Goal: Task Accomplishment & Management: Complete application form

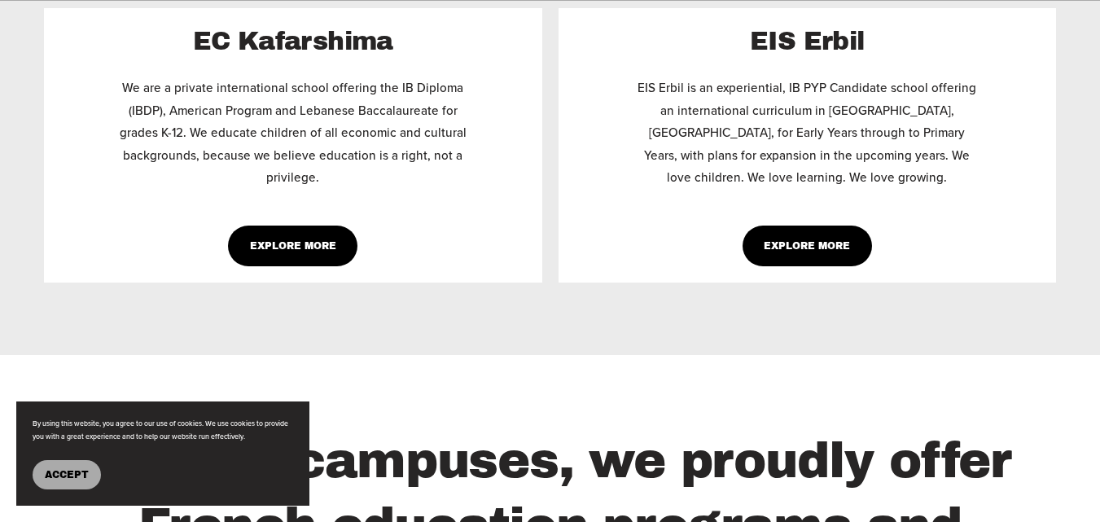
scroll to position [1320, 0]
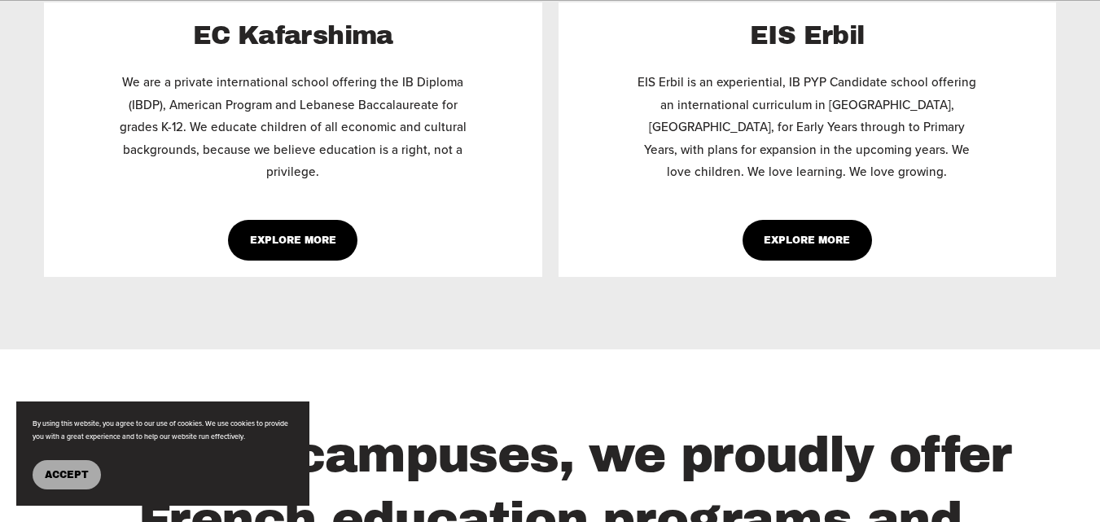
click at [669, 256] on div "Explore More" at bounding box center [807, 240] width 349 height 41
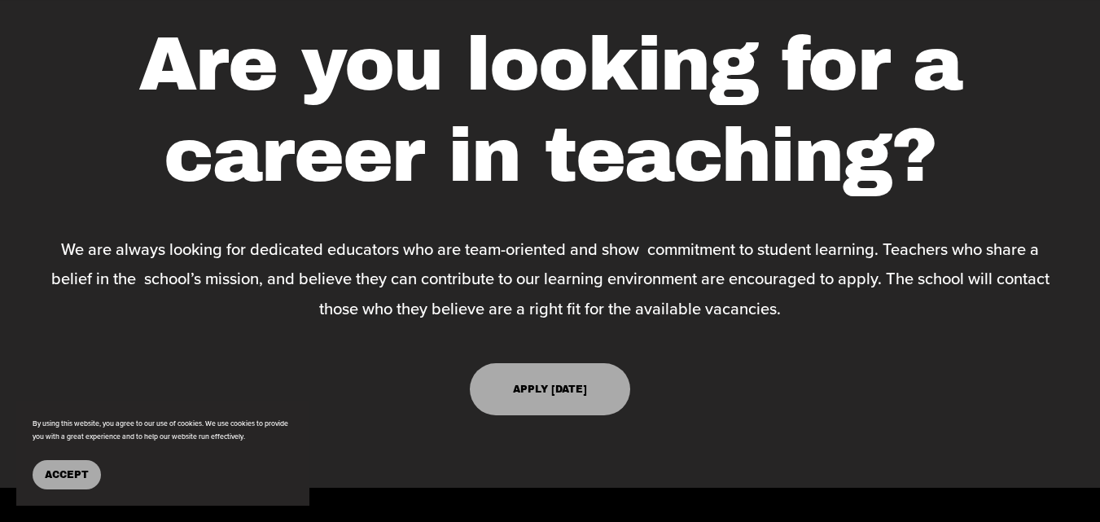
scroll to position [3850, 0]
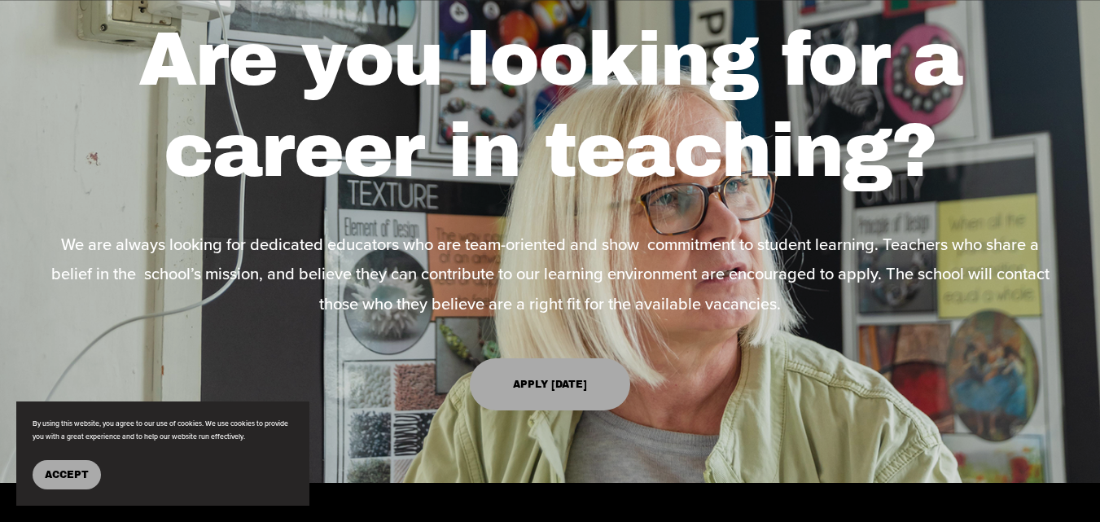
click at [561, 379] on link "Apply [DATE]" at bounding box center [550, 384] width 161 height 52
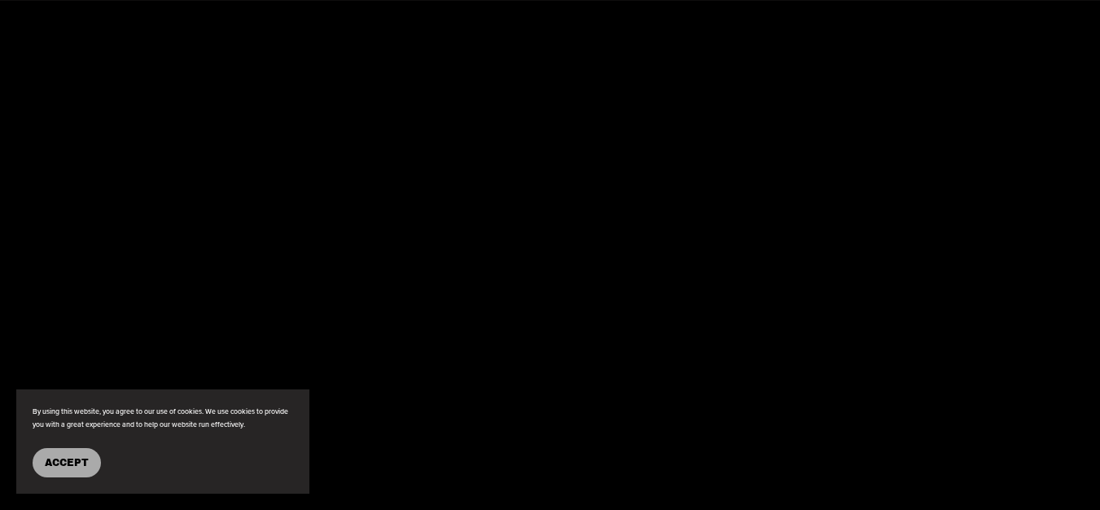
scroll to position [3807, 0]
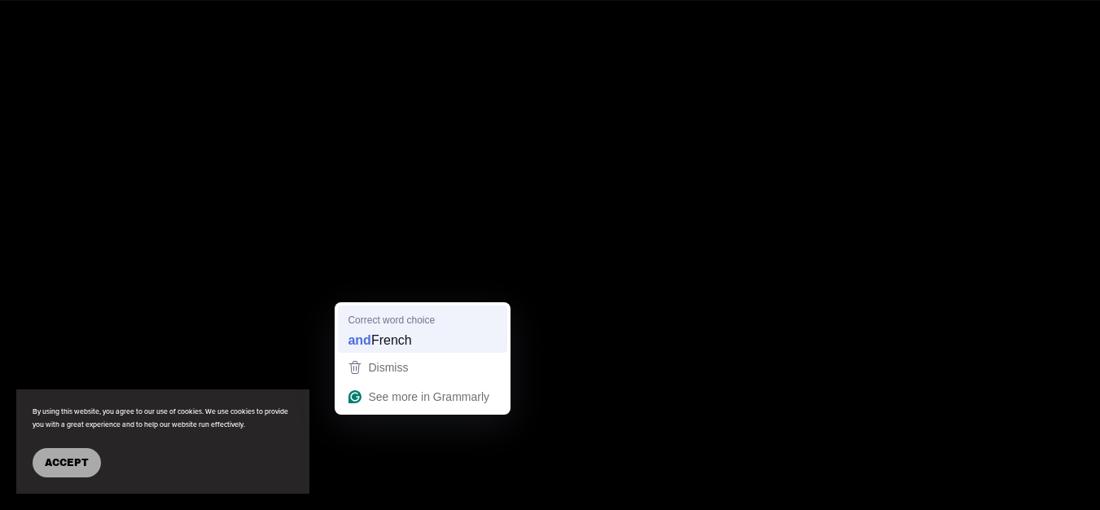
click at [372, 323] on span "Correct word choice" at bounding box center [391, 319] width 87 height 15
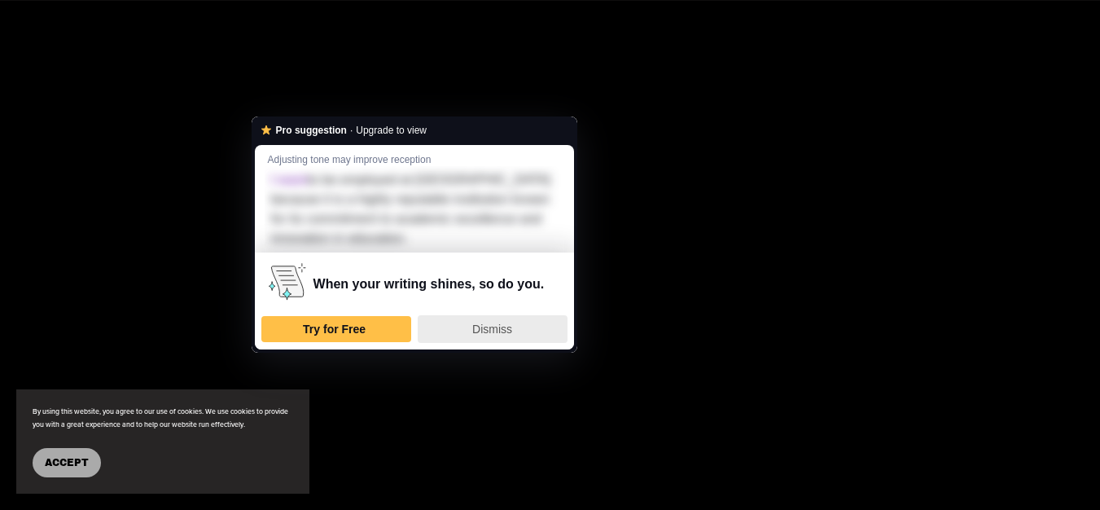
click at [514, 339] on div "Dismiss" at bounding box center [492, 329] width 135 height 26
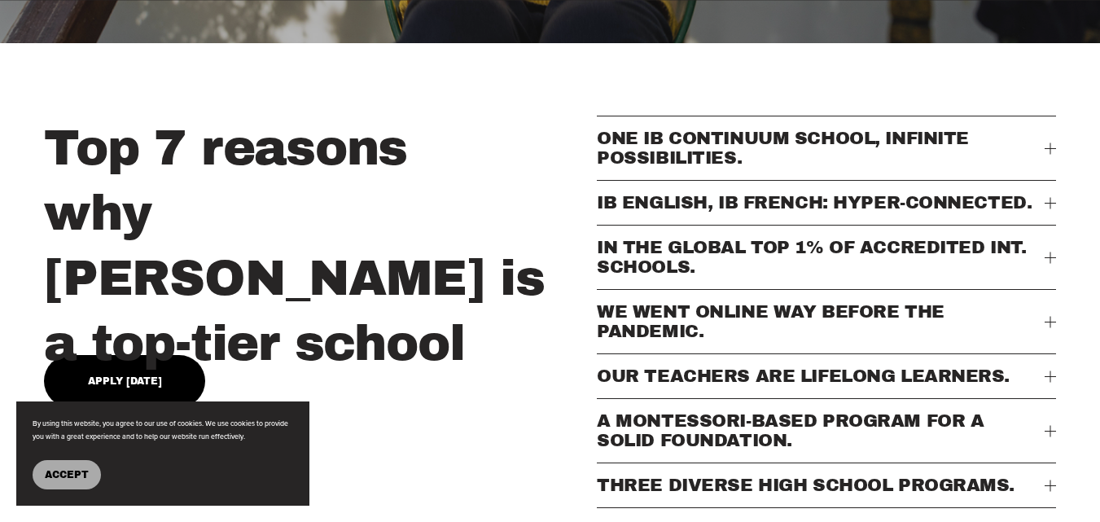
scroll to position [46, 0]
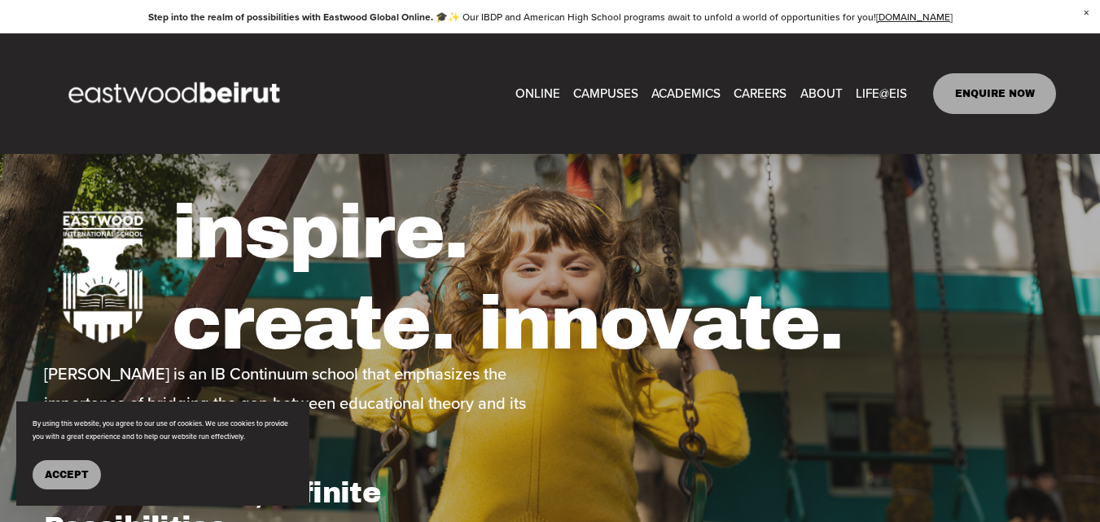
type input "*****"
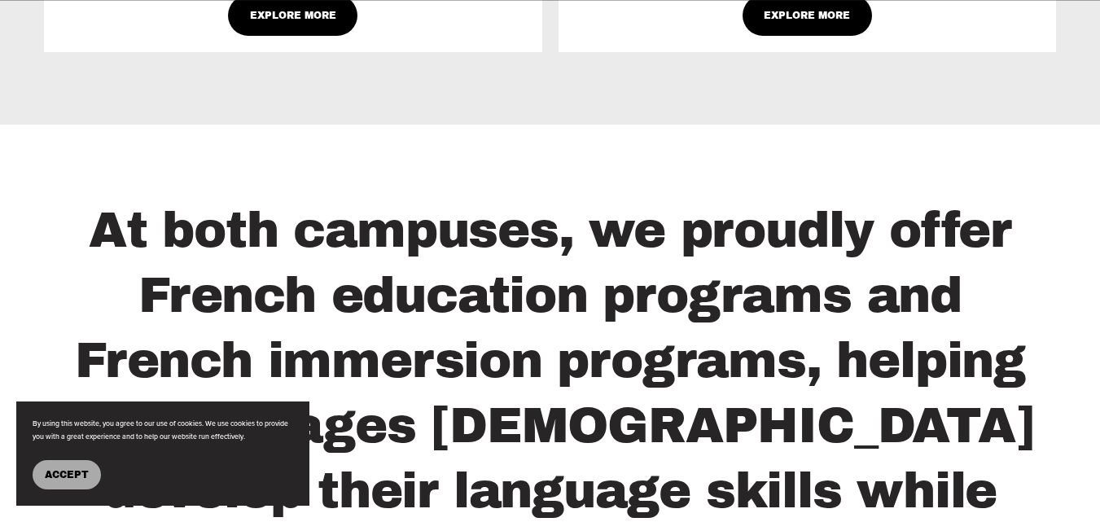
scroll to position [1530, 0]
